Goal: Task Accomplishment & Management: Use online tool/utility

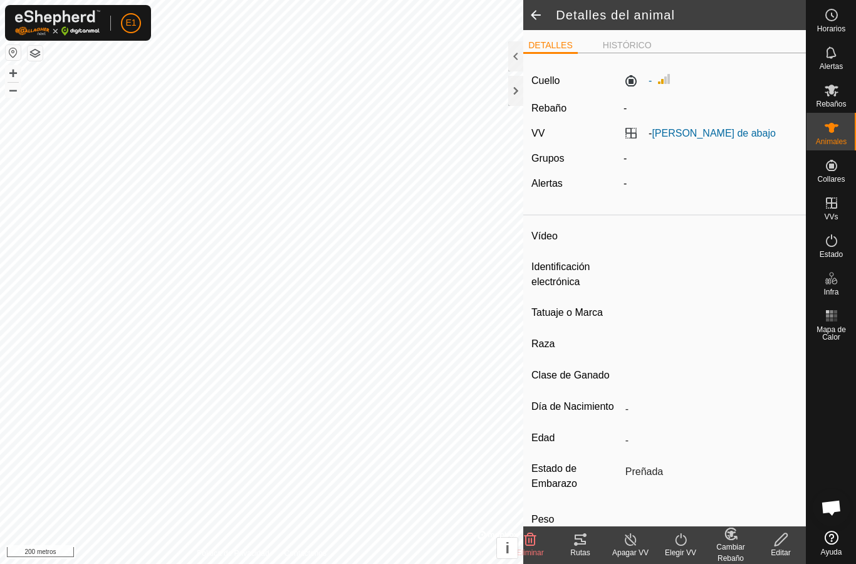
type input "-"
type input "907045987458965"
type input "-"
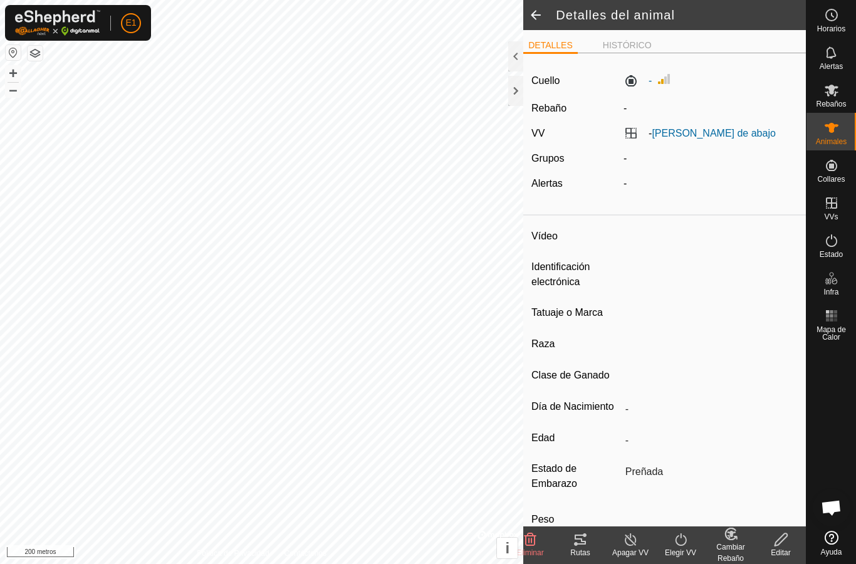
type input "-"
type input "0 kg"
type input "-"
click at [580, 555] on font "Rutas" at bounding box center [579, 552] width 19 height 9
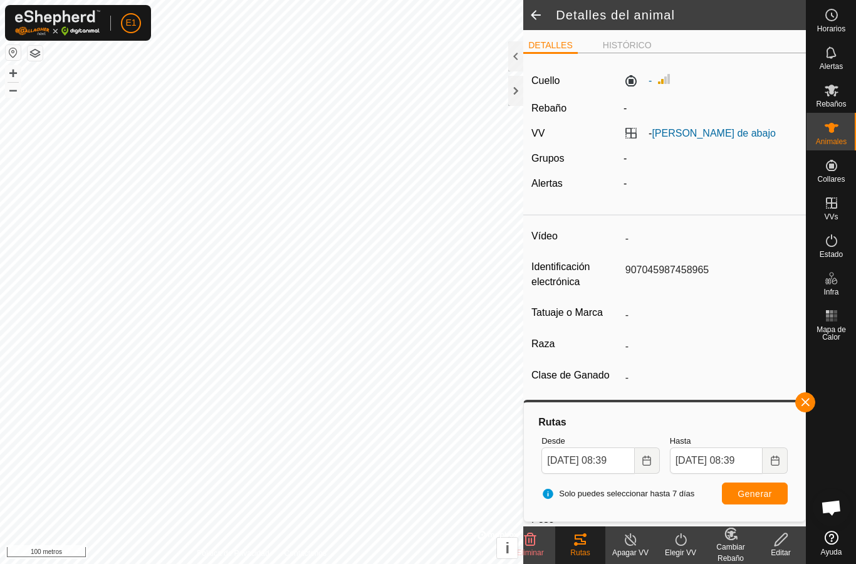
click at [833, 133] on icon at bounding box center [831, 127] width 15 height 15
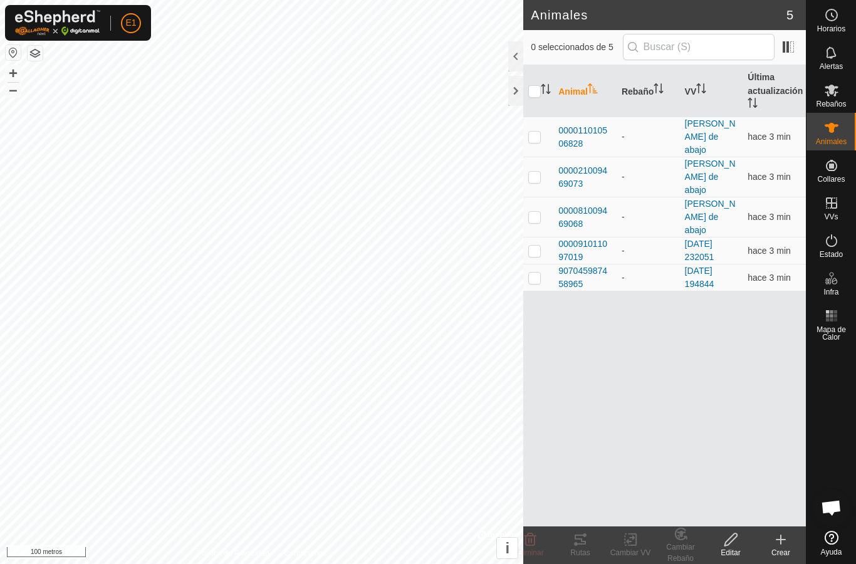
click at [574, 130] on span "000011010506828" at bounding box center [584, 137] width 53 height 26
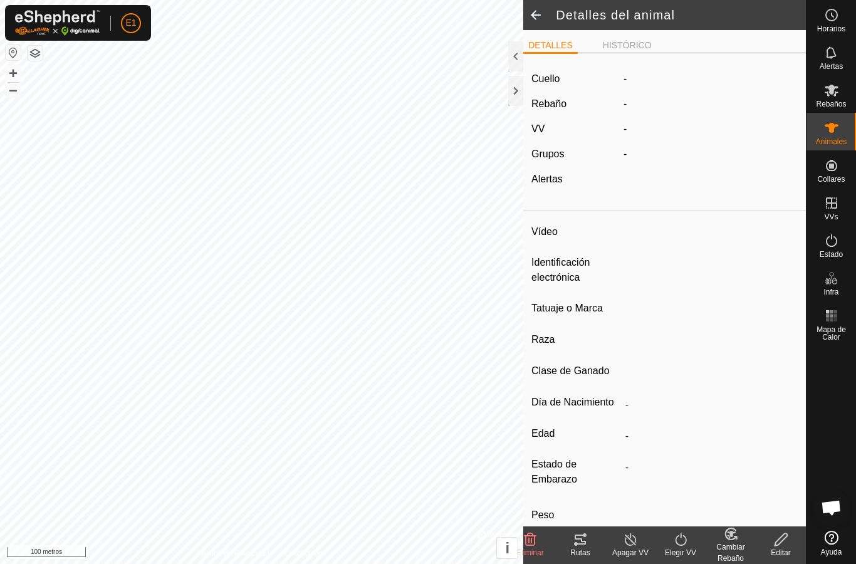
type input "-"
type input "000011010506828"
type input "-"
type input "Cruzada"
type input "-"
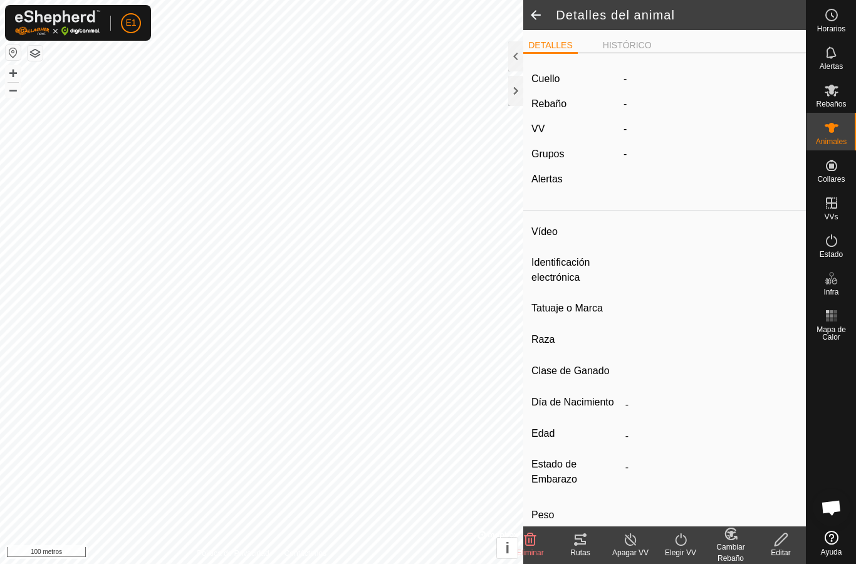
type input "Preñada"
type input "0 kg"
type input "-"
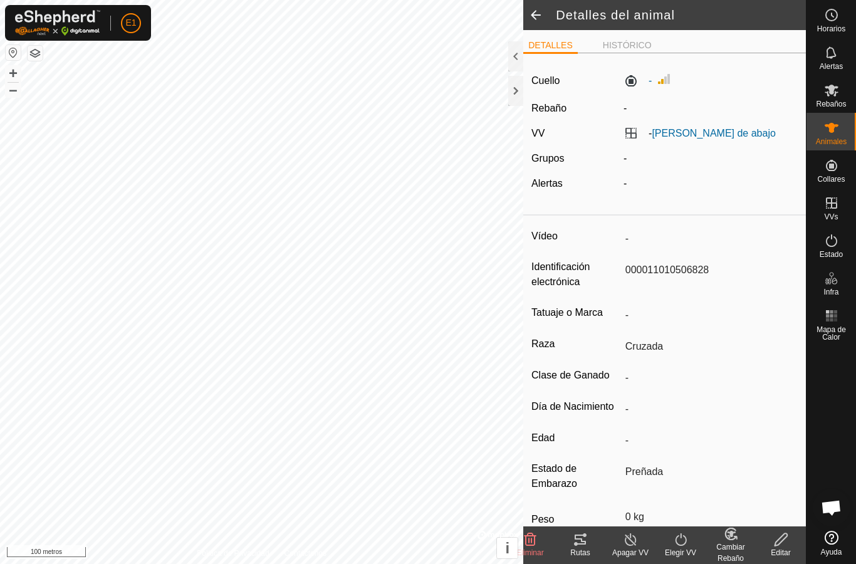
click at [583, 542] on icon at bounding box center [580, 540] width 11 height 10
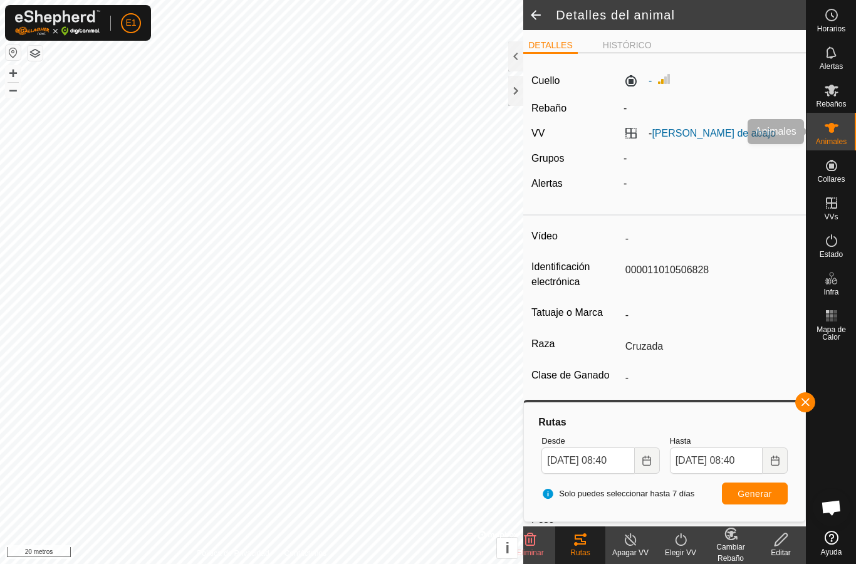
click at [830, 125] on icon at bounding box center [832, 128] width 14 height 10
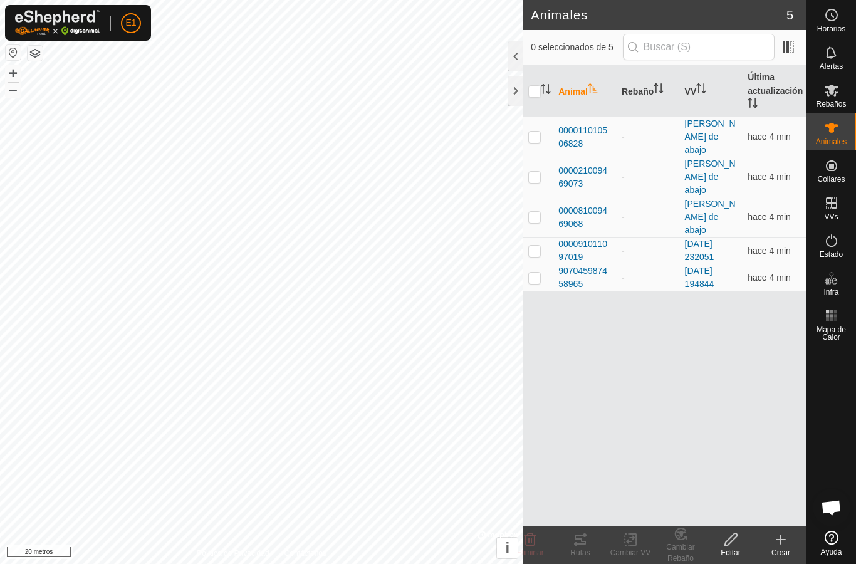
click at [588, 165] on font "000021009469073" at bounding box center [582, 176] width 49 height 23
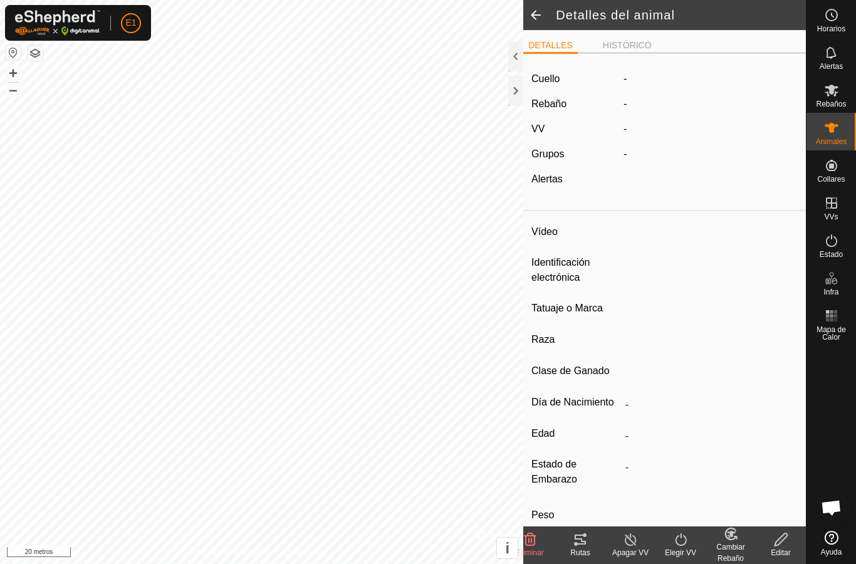
type input "-"
type input "000021009469073"
type input "-"
type input "Cruzada"
type input "-"
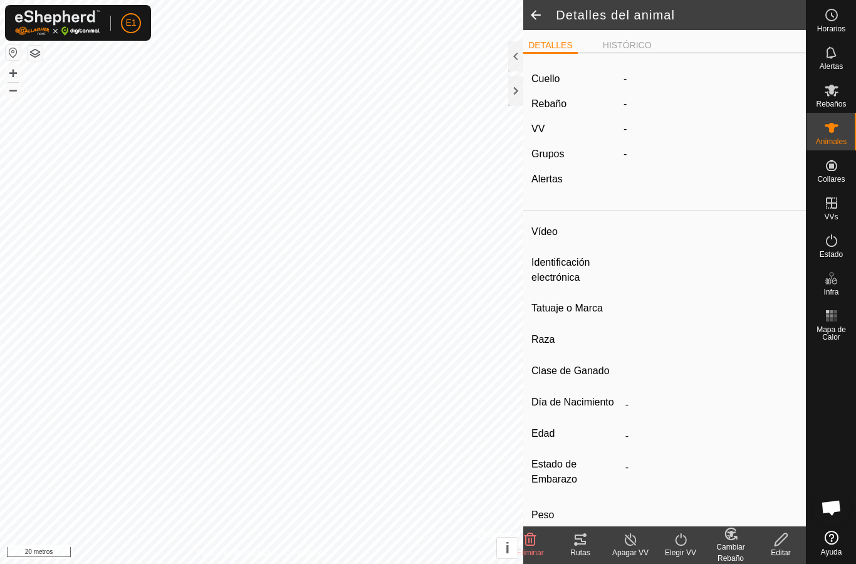
type input "Preñada"
type input "0 kg"
type input "-"
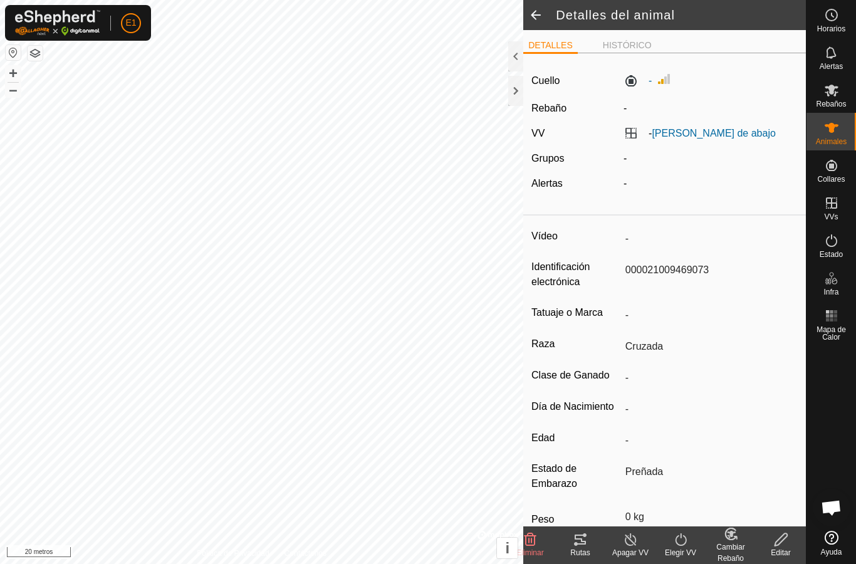
click at [580, 539] on icon at bounding box center [580, 540] width 11 height 10
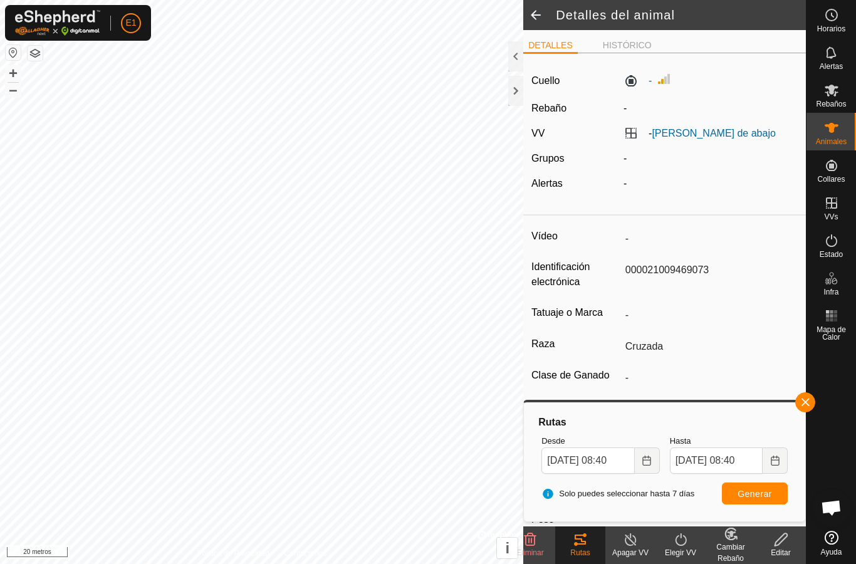
click at [832, 127] on icon at bounding box center [832, 128] width 14 height 10
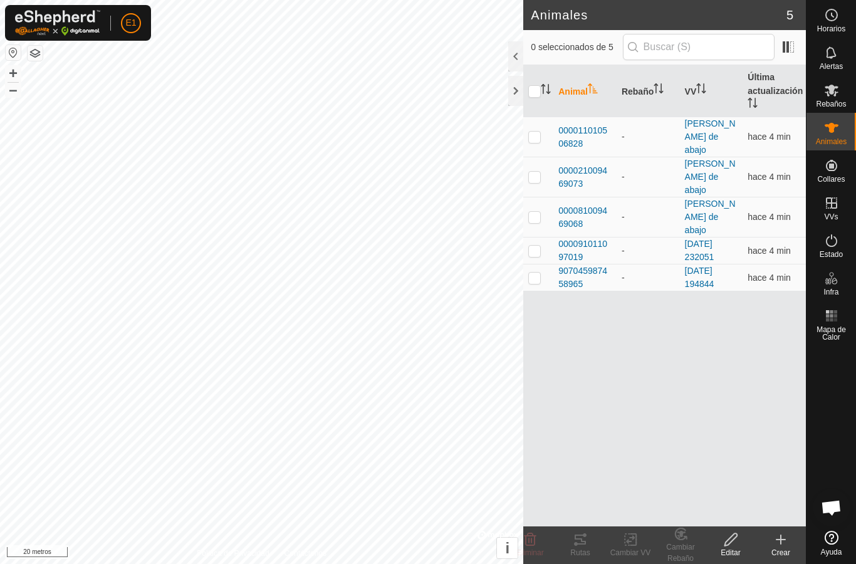
click at [582, 206] on font "000081009469068" at bounding box center [582, 217] width 49 height 23
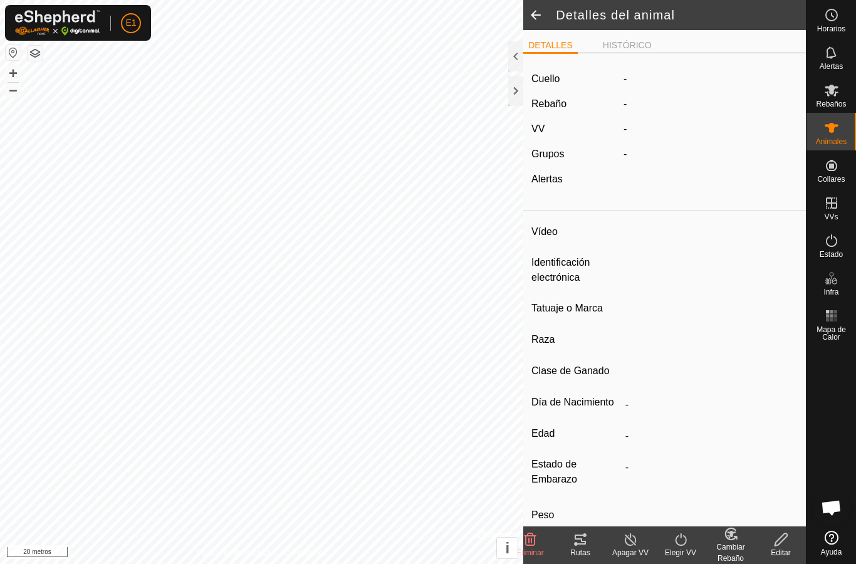
type input "-"
type input "000081009469068"
type input "-"
type input "Cruzada"
type input "-"
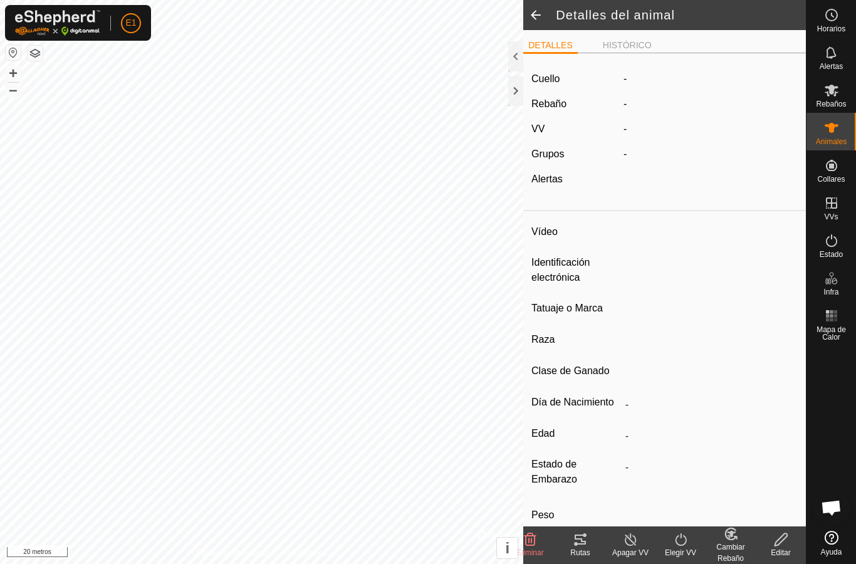
type input "Vacía"
type input "0 kg"
type input "-"
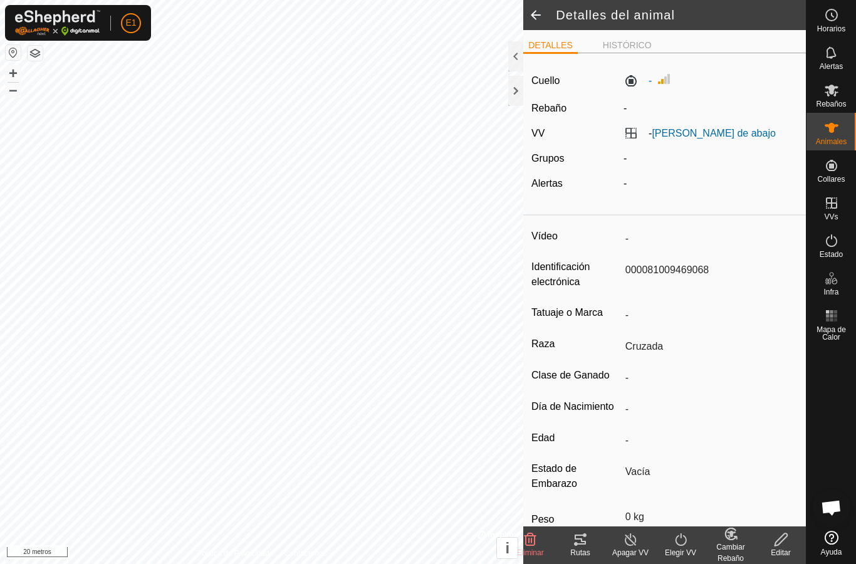
click at [585, 541] on icon at bounding box center [580, 540] width 11 height 10
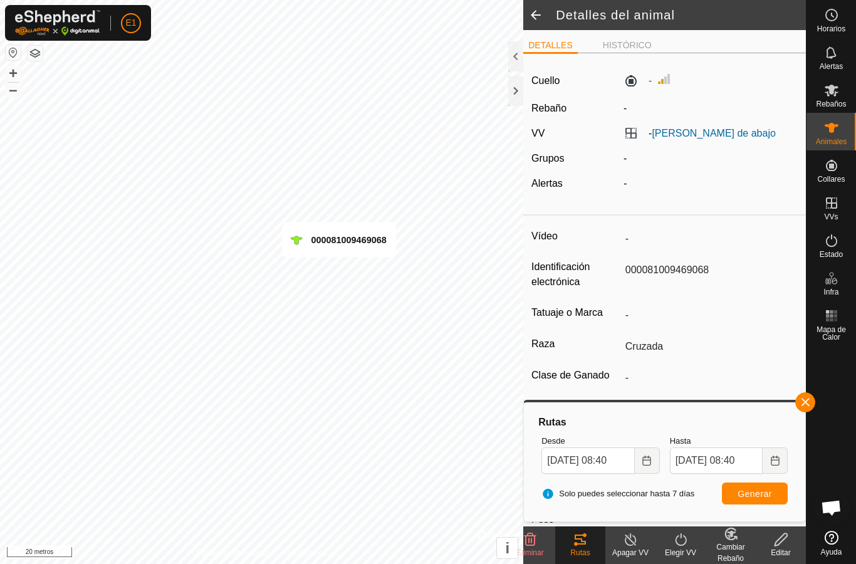
click at [823, 125] on es-animals-svg-icon at bounding box center [831, 128] width 23 height 20
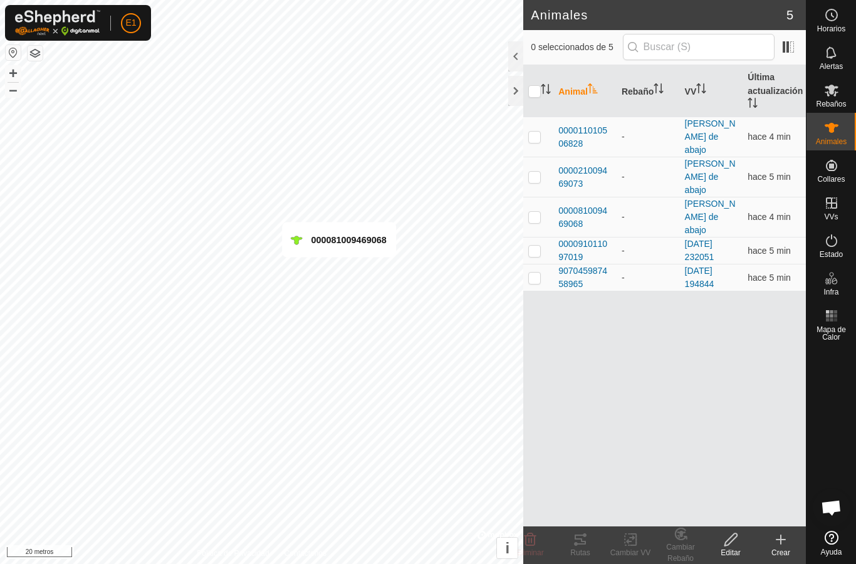
click at [590, 239] on font "000091011097019" at bounding box center [582, 250] width 49 height 23
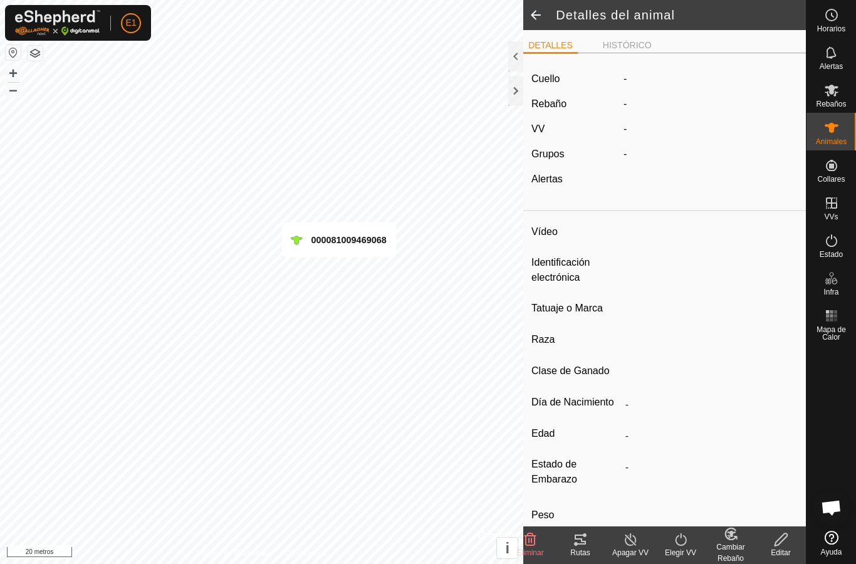
type input "-"
type input "000091011097019"
type input "-"
type input "Avilena"
type input "-"
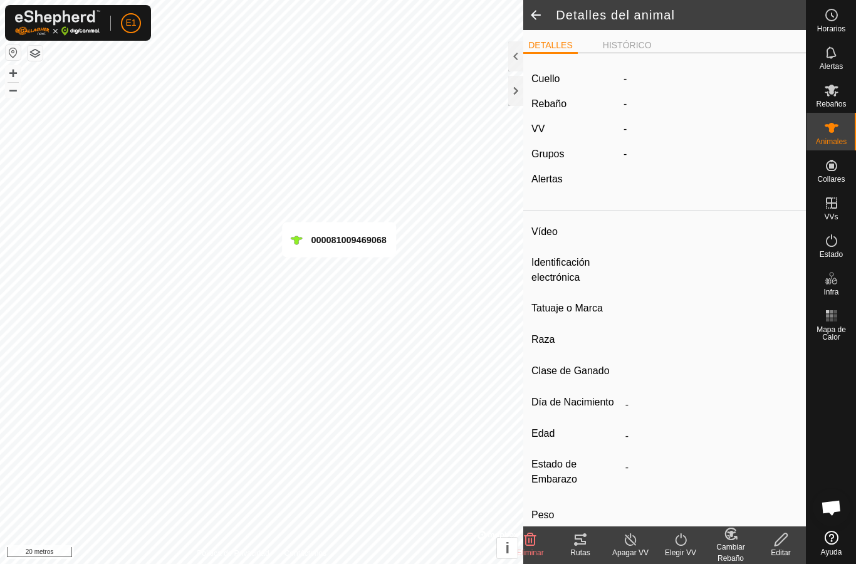
type input "0 kg"
type input "-"
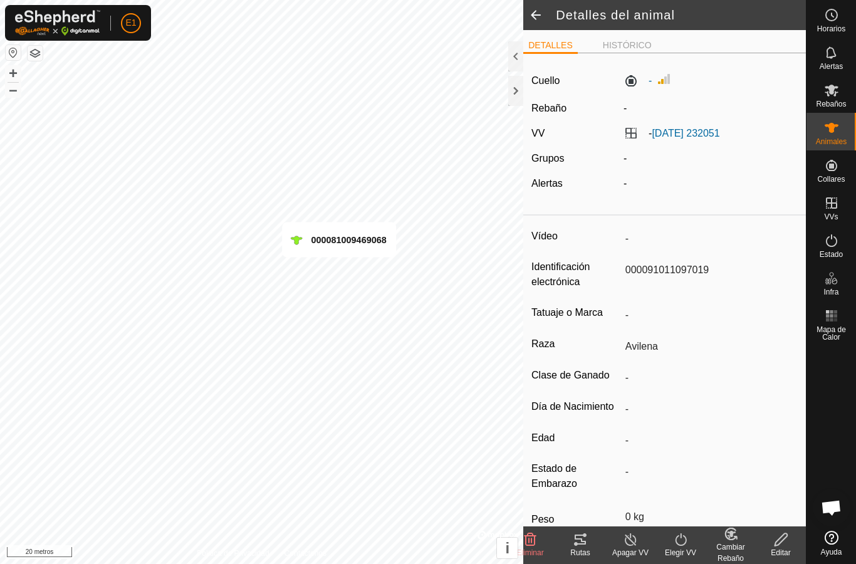
click at [583, 545] on icon at bounding box center [580, 540] width 11 height 10
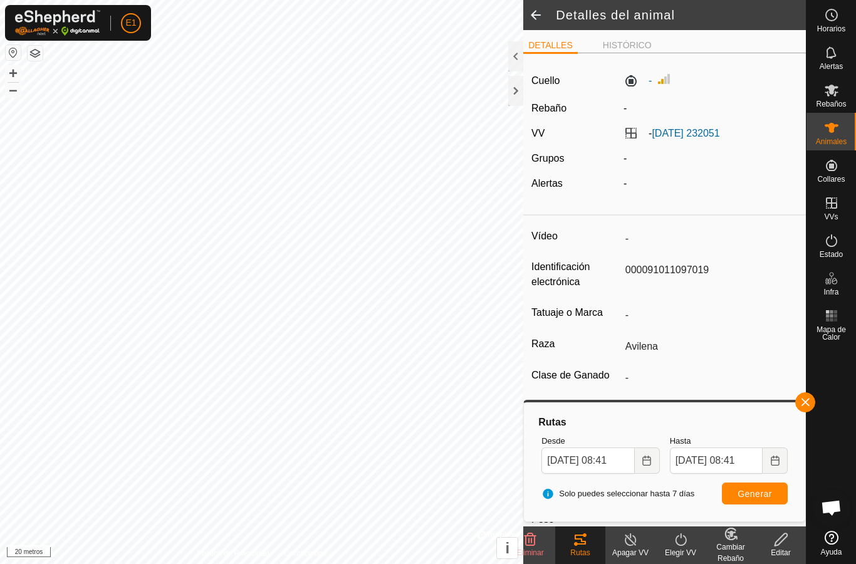
click at [632, 75] on label "-" at bounding box center [638, 80] width 28 height 15
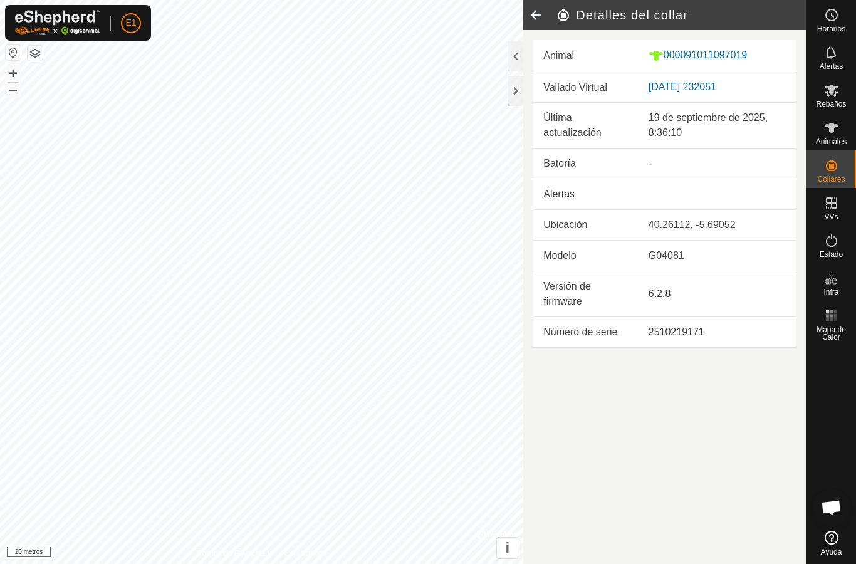
click at [719, 50] on font "000091011097019" at bounding box center [705, 55] width 83 height 11
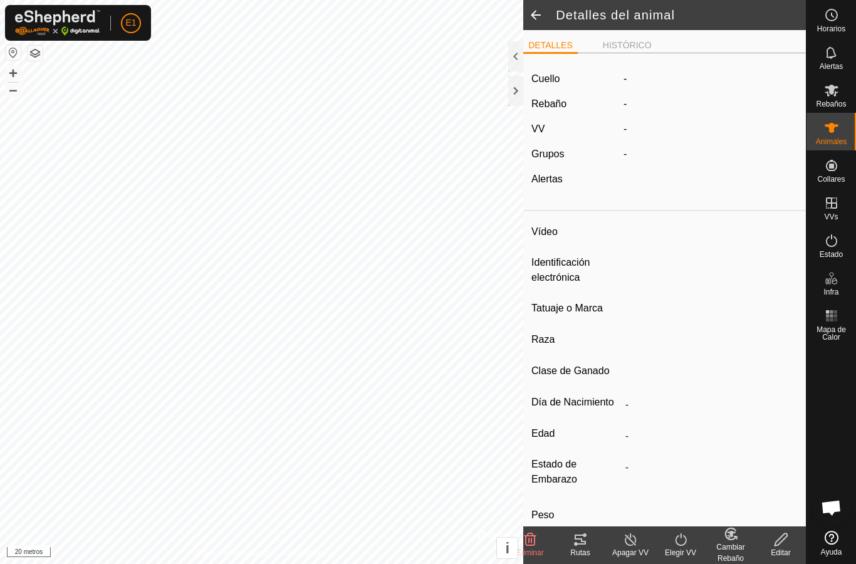
type input "-"
type input "000091011097019"
type input "-"
type input "Avilena"
type input "-"
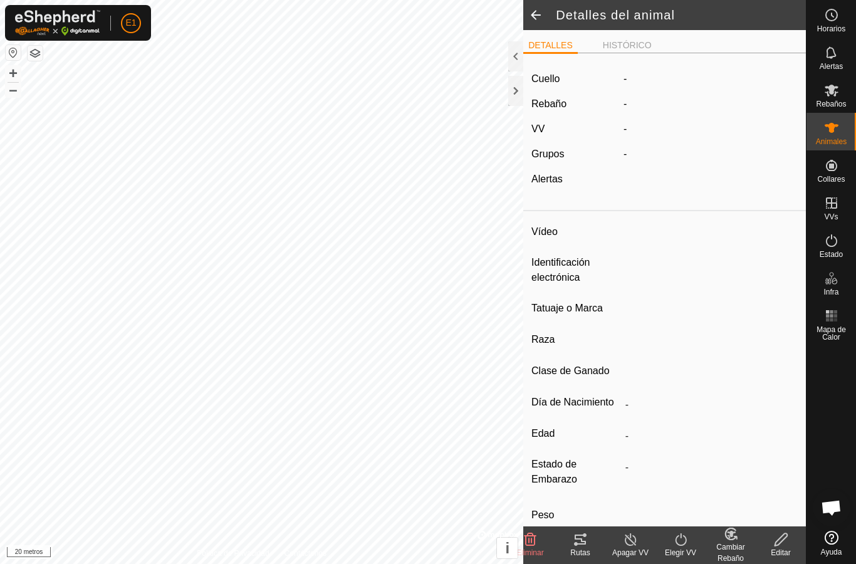
type input "0 kg"
type input "-"
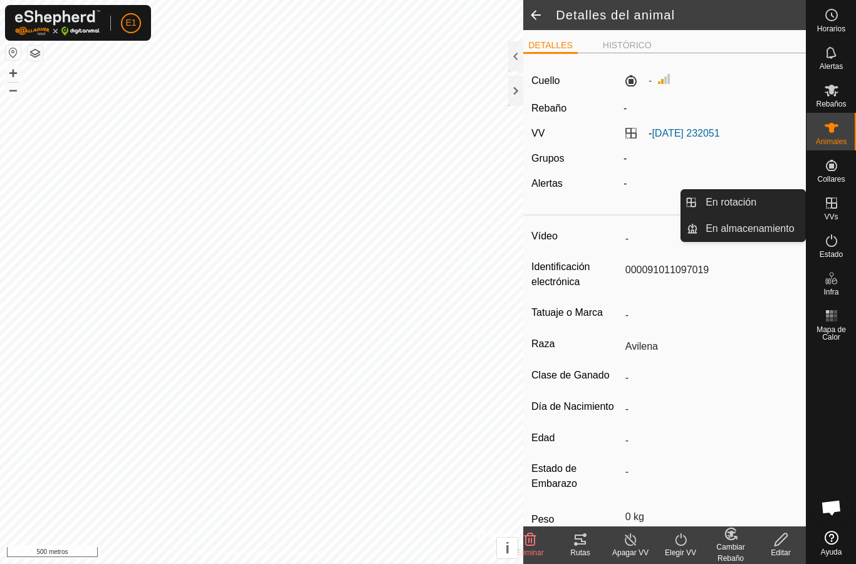
click at [757, 207] on link "En rotación" at bounding box center [751, 202] width 107 height 25
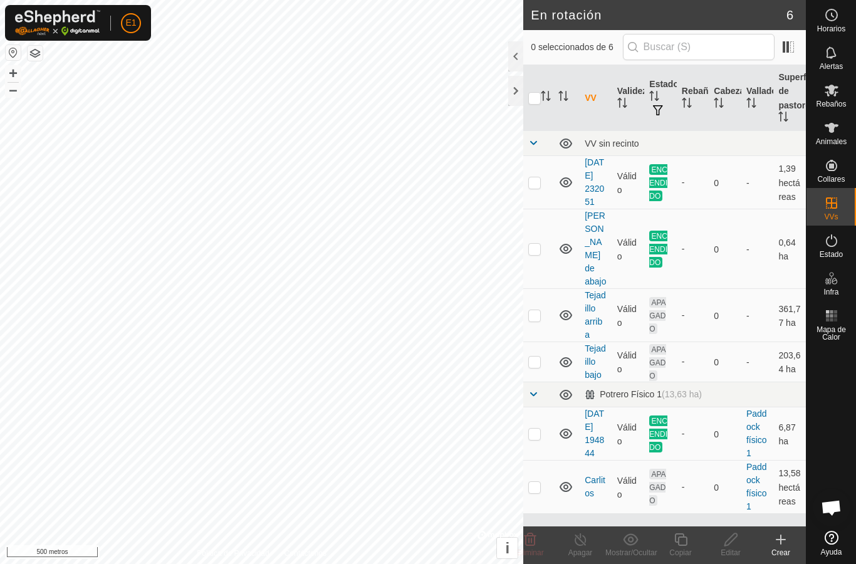
click at [593, 343] on font "Tejadillo bajo" at bounding box center [595, 361] width 21 height 36
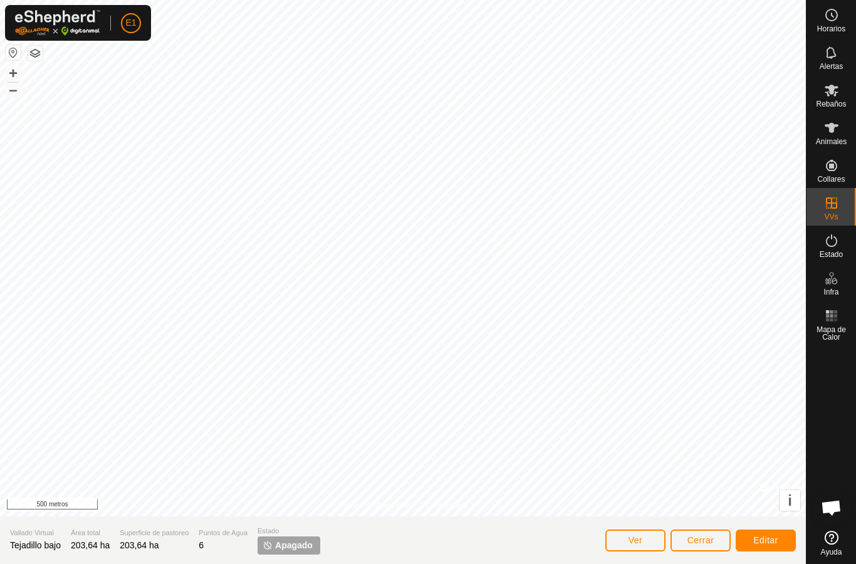
click at [758, 536] on font "Editar" at bounding box center [765, 540] width 25 height 10
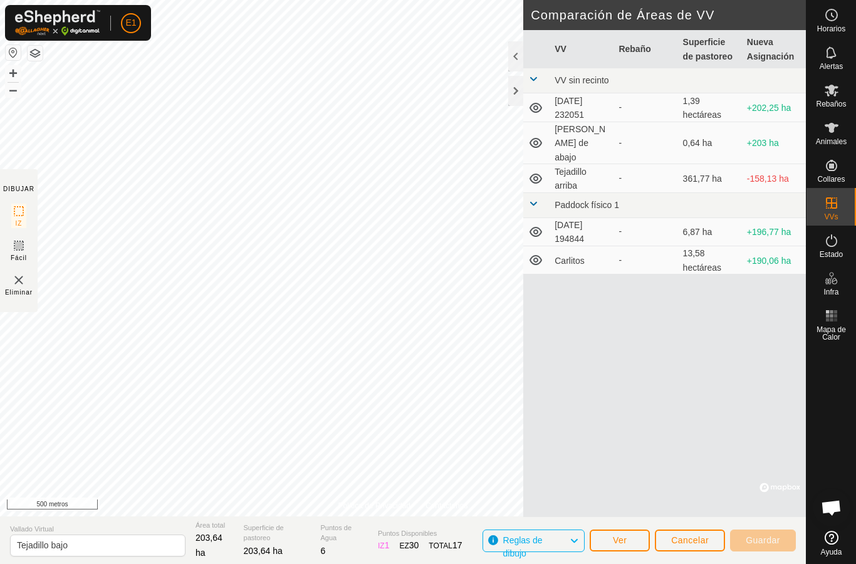
click at [517, 95] on div at bounding box center [515, 91] width 15 height 30
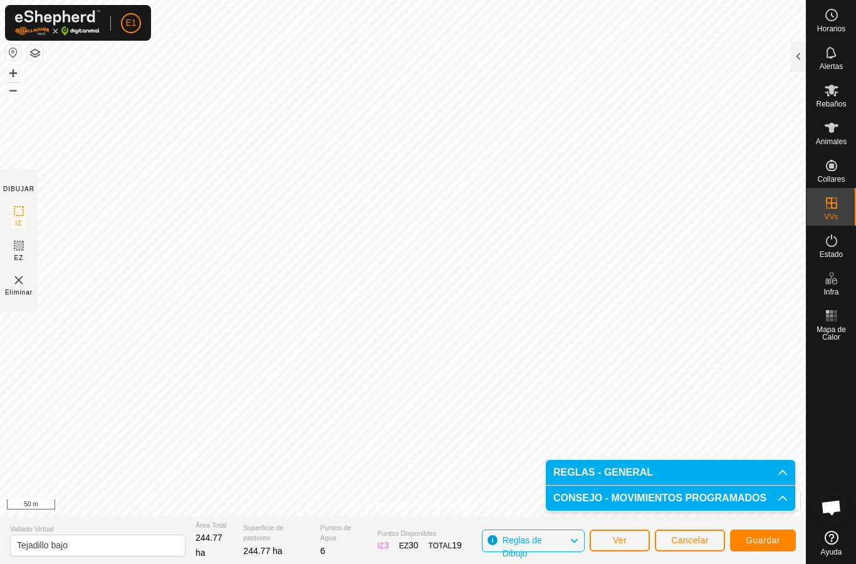
click at [769, 530] on button "Guardar" at bounding box center [763, 541] width 66 height 22
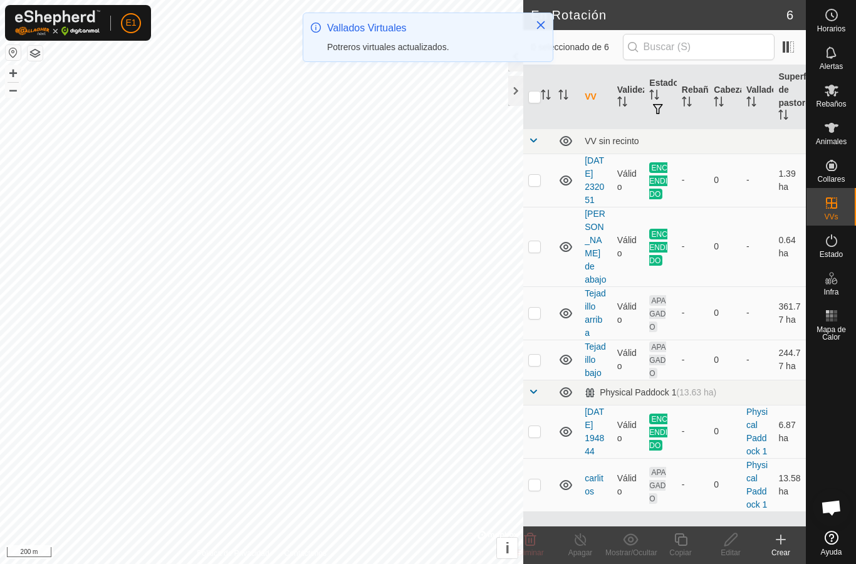
click at [595, 288] on link "Tejadillo arriba" at bounding box center [595, 313] width 21 height 50
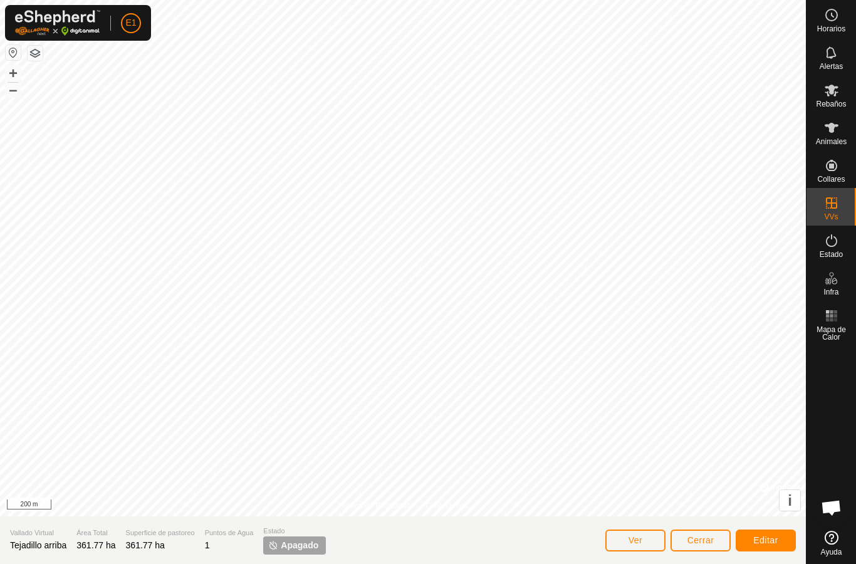
click at [753, 534] on button "Editar" at bounding box center [766, 541] width 60 height 22
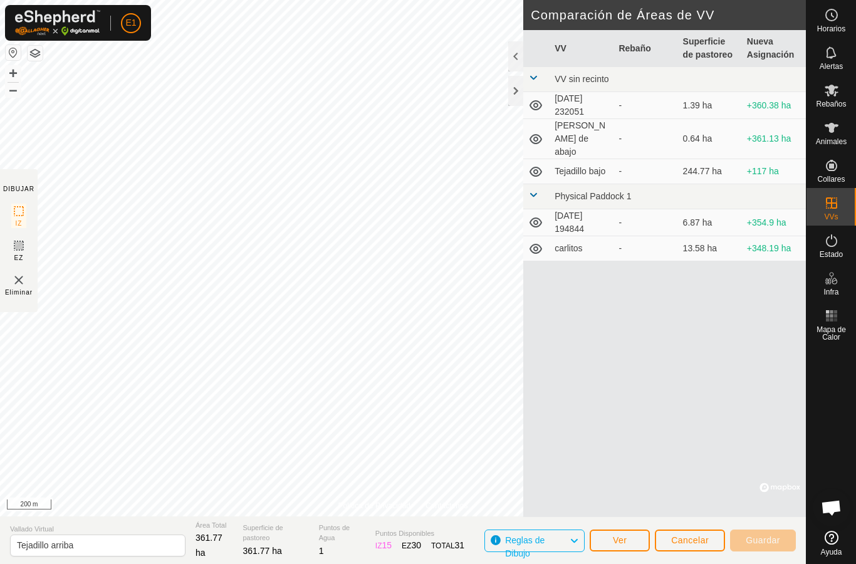
click at [514, 94] on div at bounding box center [515, 91] width 15 height 30
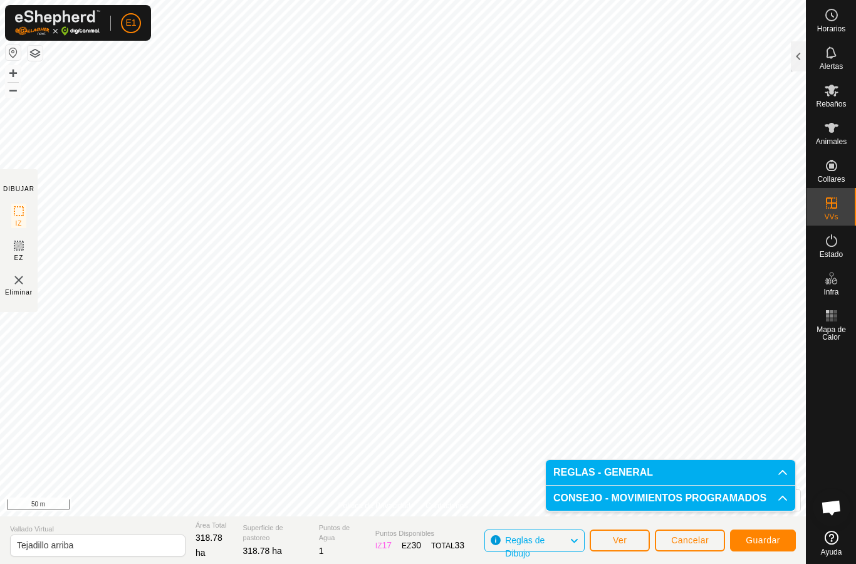
click at [763, 537] on span "Guardar" at bounding box center [763, 540] width 34 height 10
